Goal: Find specific fact: Find specific fact

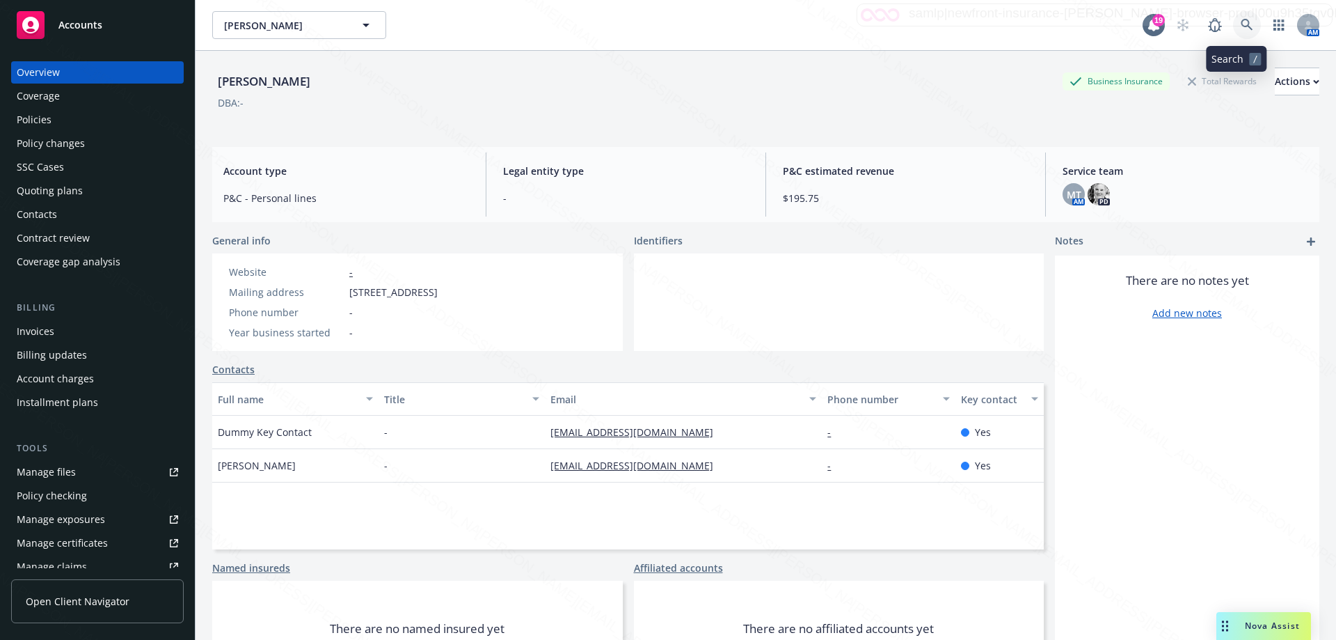
click at [1241, 28] on icon at bounding box center [1247, 25] width 13 height 13
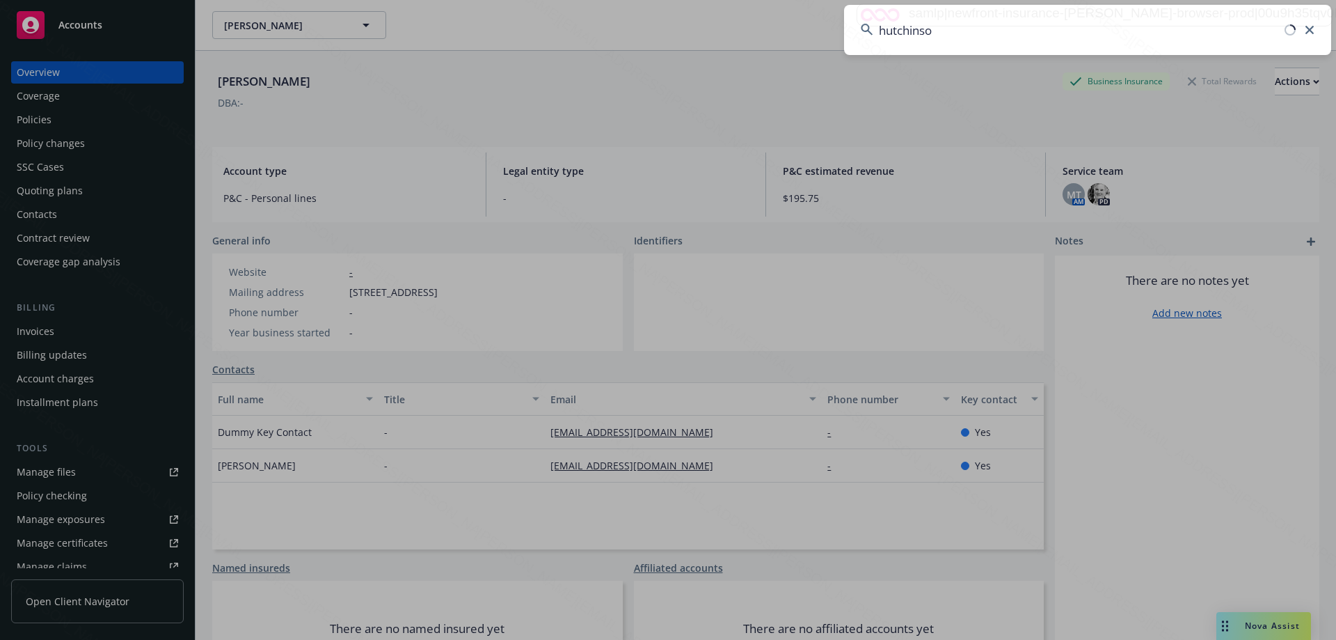
type input "[PERSON_NAME]"
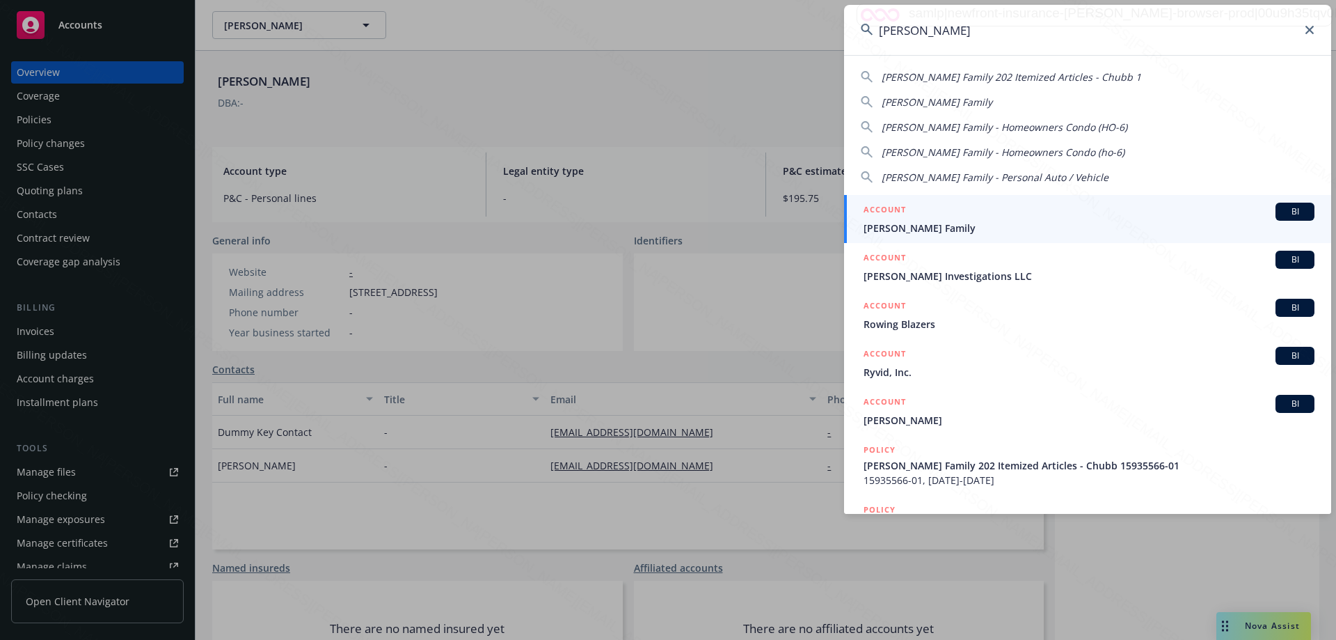
click at [929, 222] on span "[PERSON_NAME] Family" at bounding box center [1089, 228] width 451 height 15
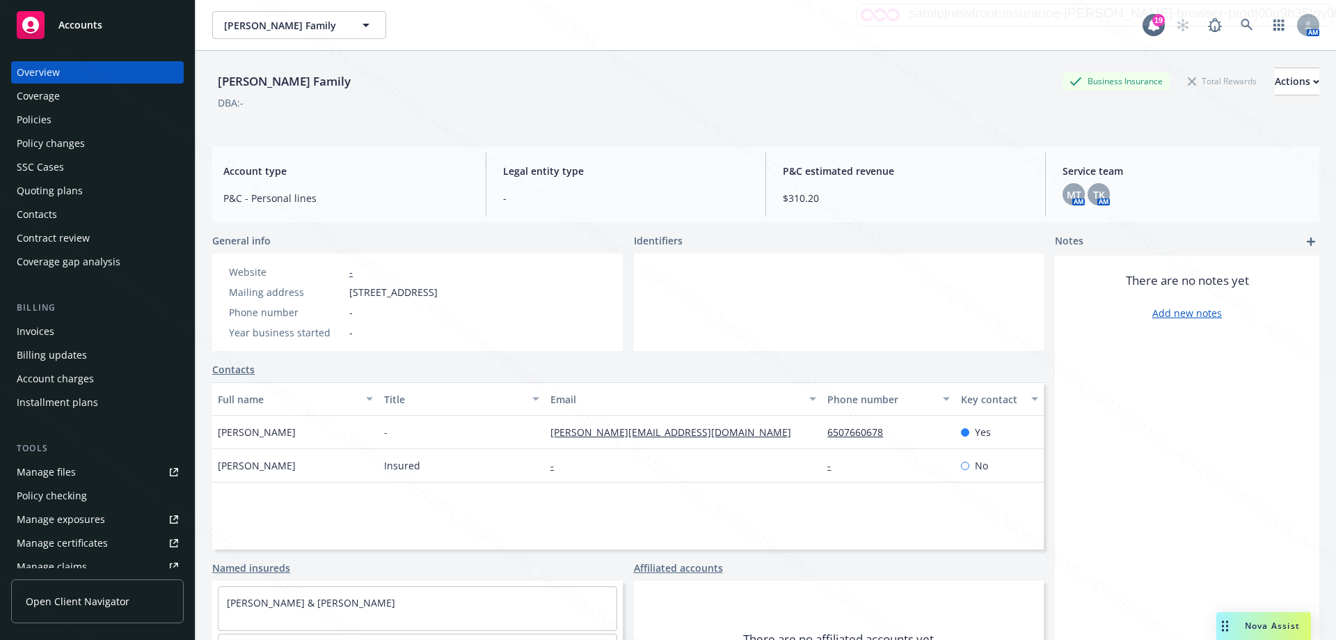
click at [49, 121] on div "Policies" at bounding box center [34, 120] width 35 height 22
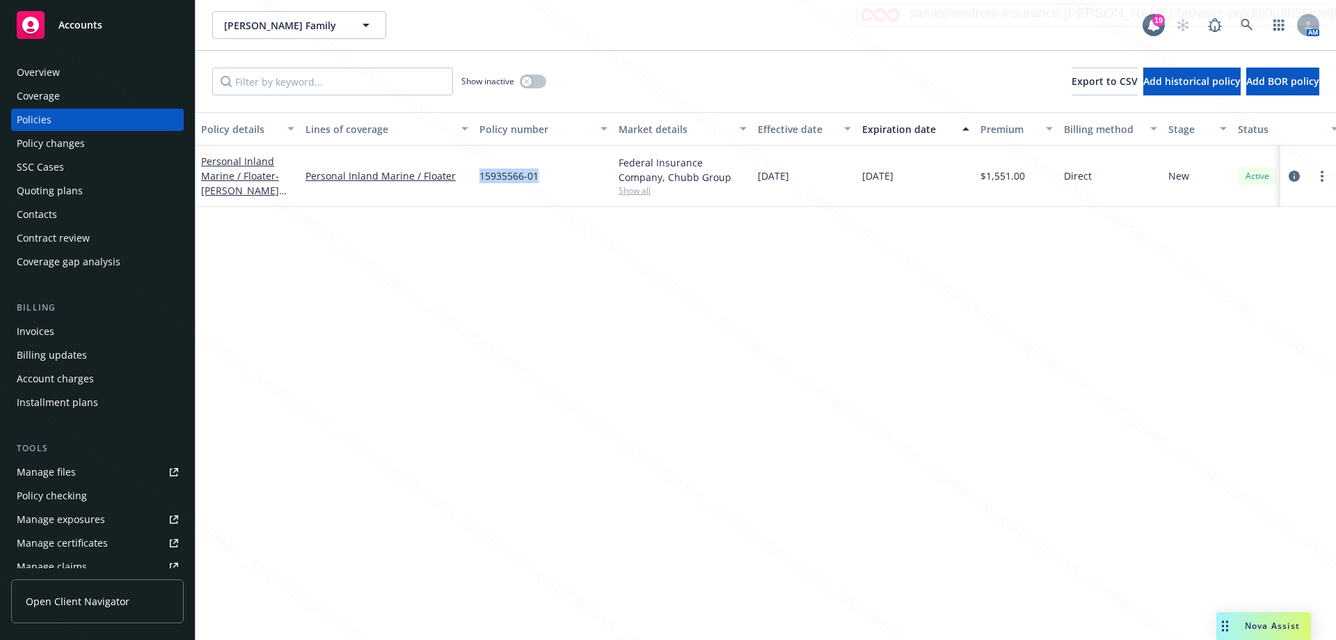
drag, startPoint x: 478, startPoint y: 178, endPoint x: 569, endPoint y: 184, distance: 91.4
click at [570, 184] on div "15935566-01" at bounding box center [543, 175] width 139 height 61
copy span "15935566-01"
